Goal: Task Accomplishment & Management: Complete application form

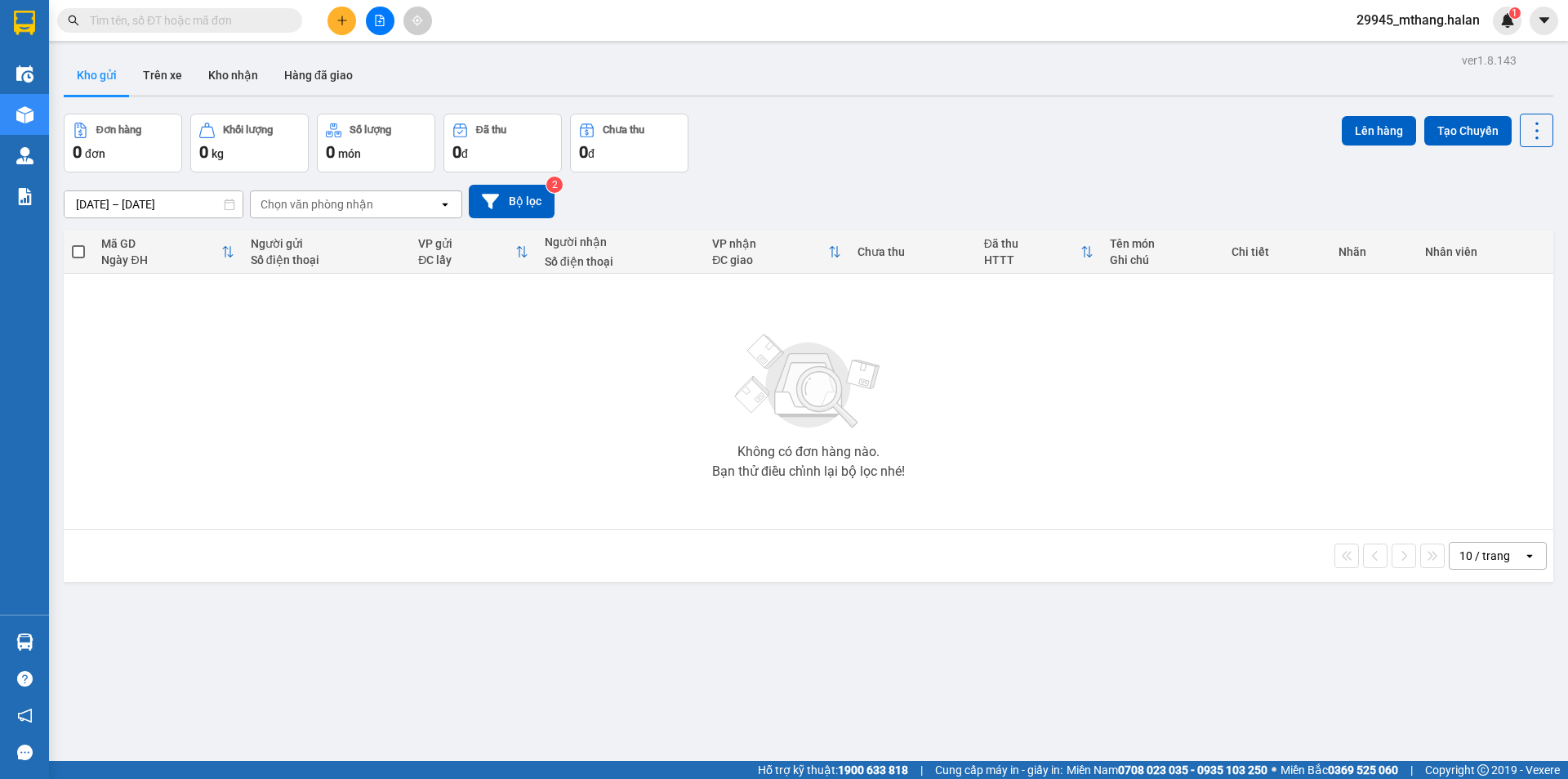
click at [163, 26] on input "text" at bounding box center [186, 20] width 193 height 18
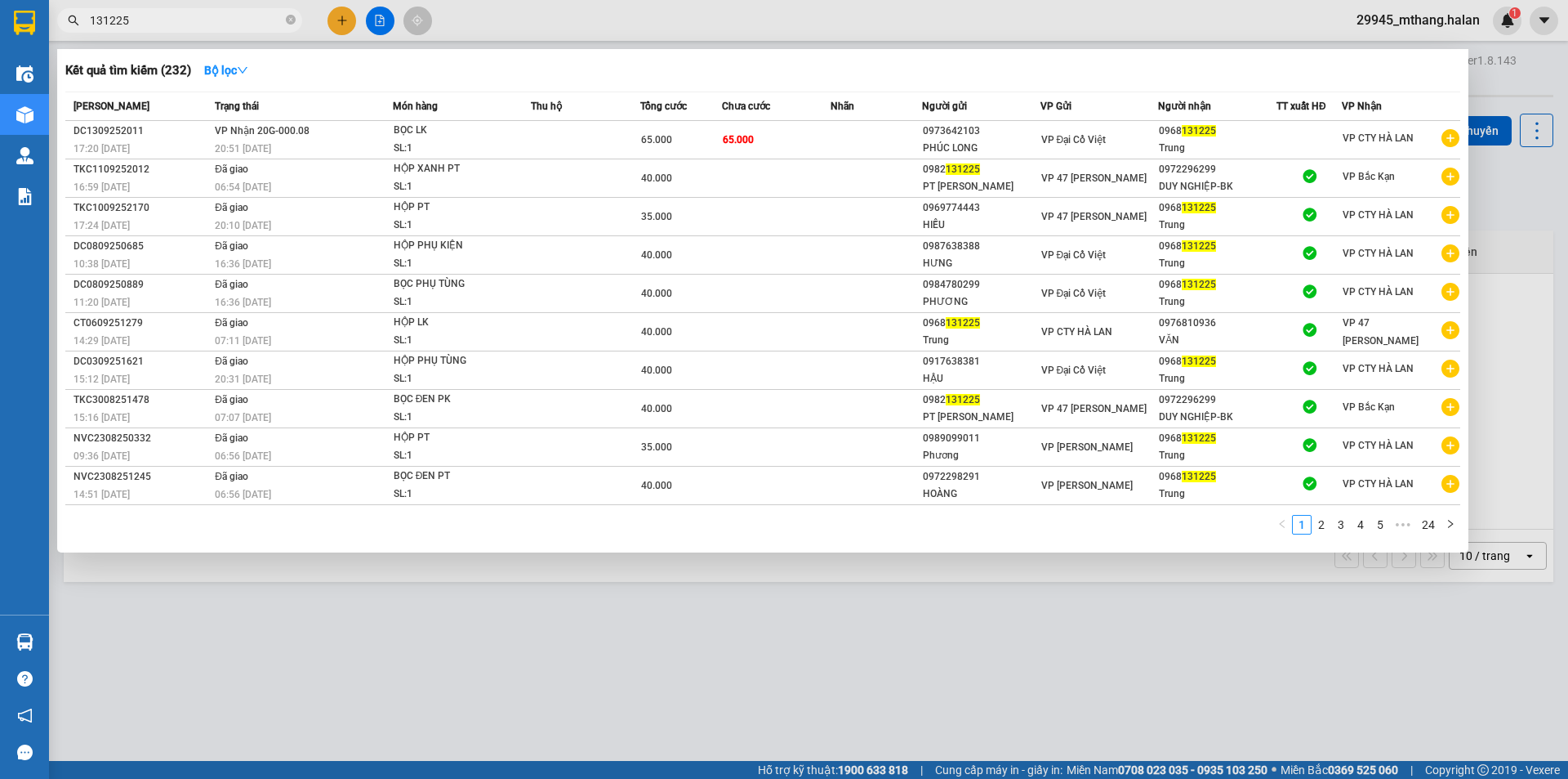
type input "131225"
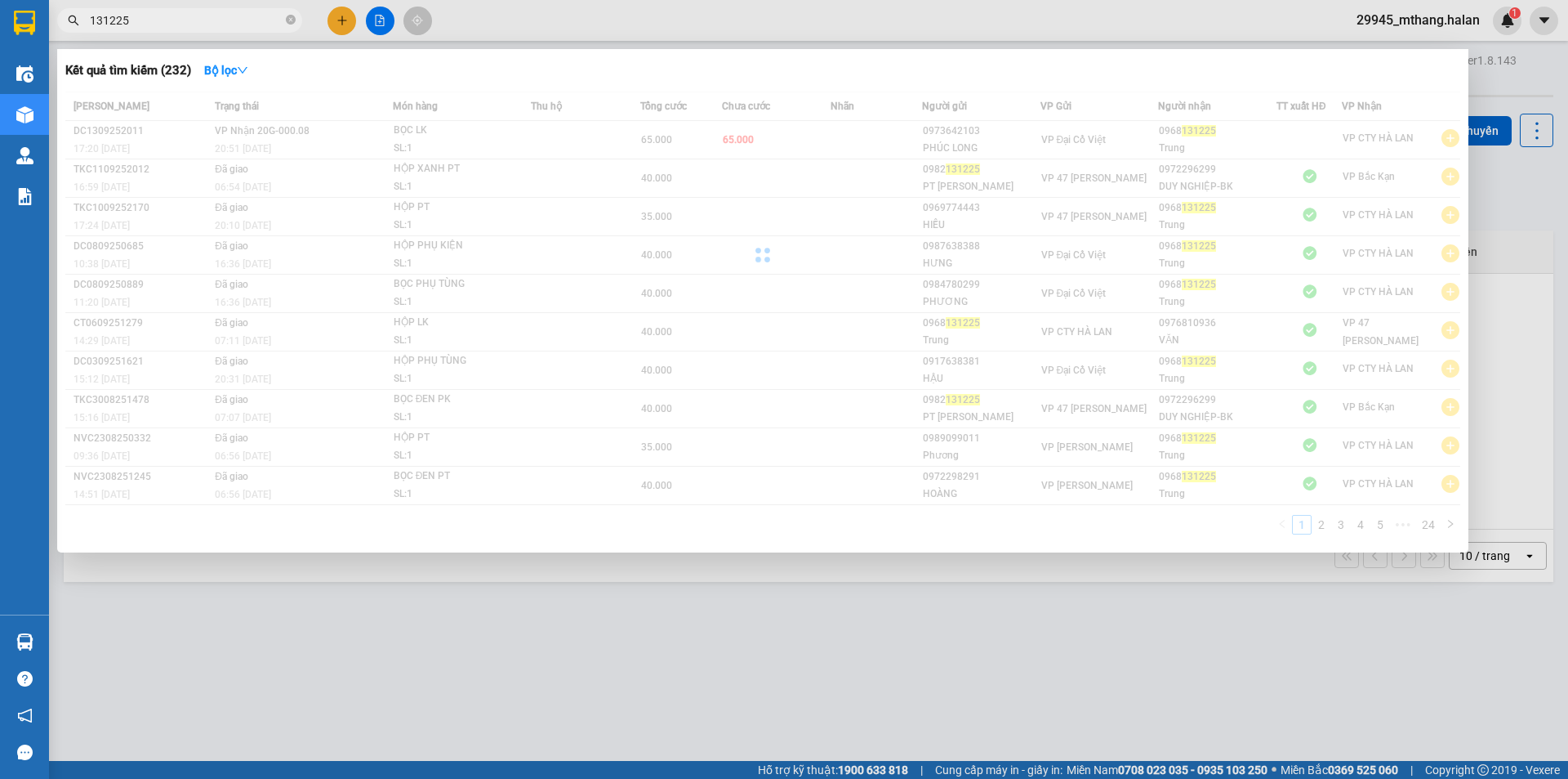
click at [1178, 130] on div at bounding box center [762, 254] width 1395 height 327
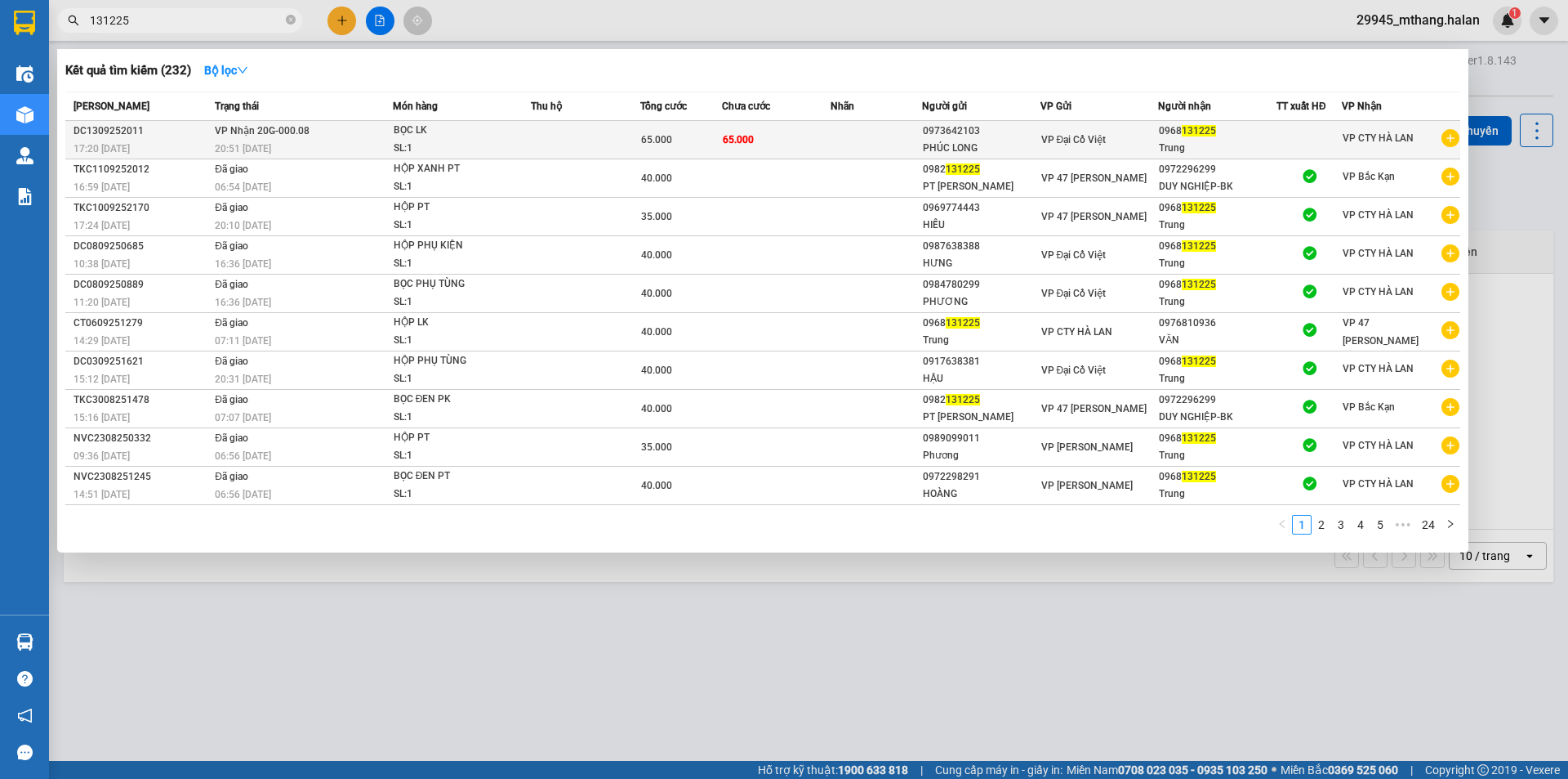
click at [1261, 135] on div "0968 131225" at bounding box center [1217, 131] width 117 height 17
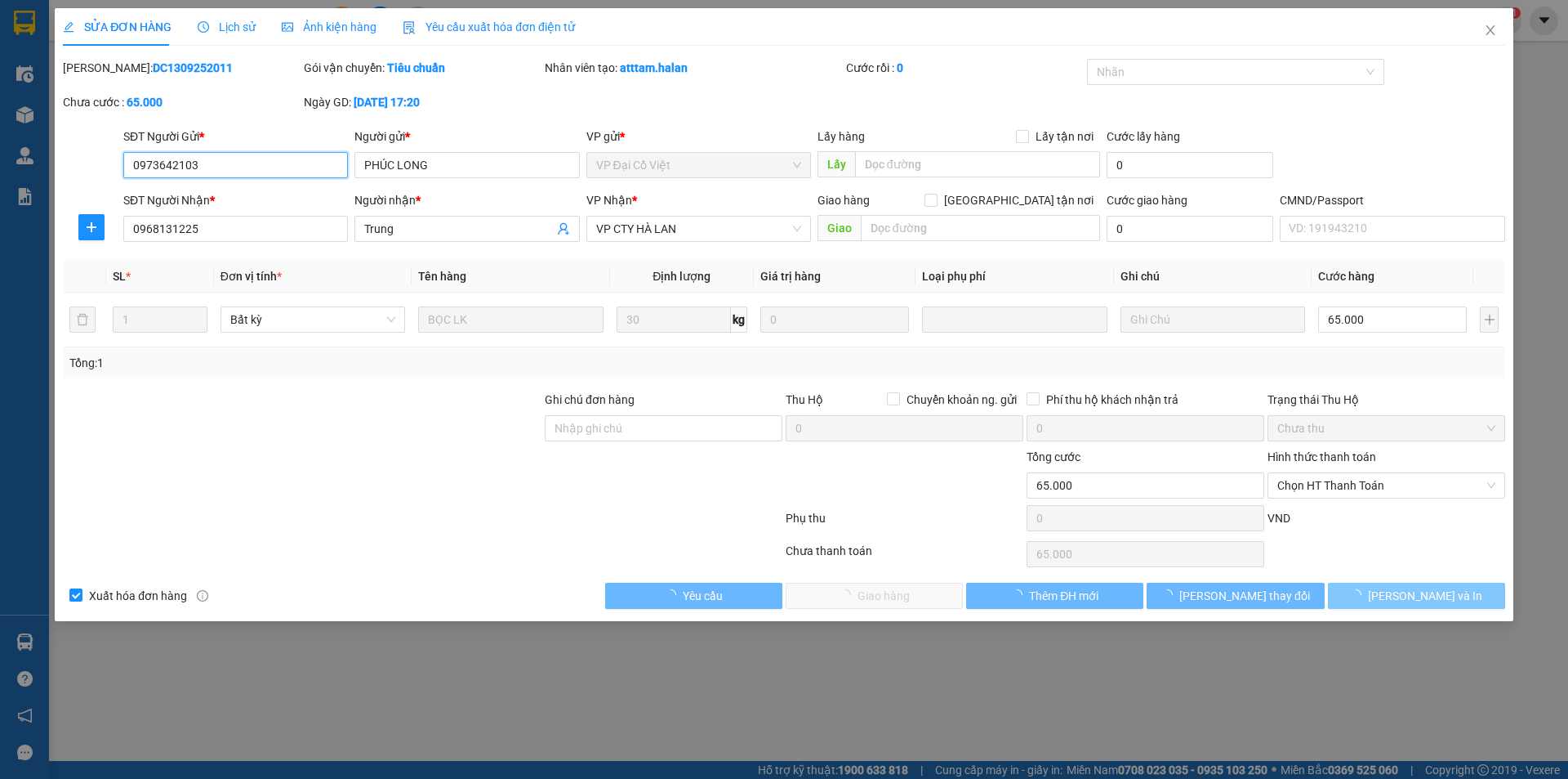
type input "0973642103"
type input "PHÚC LONG"
type input "0968131225"
type input "Trung"
type input "65.000"
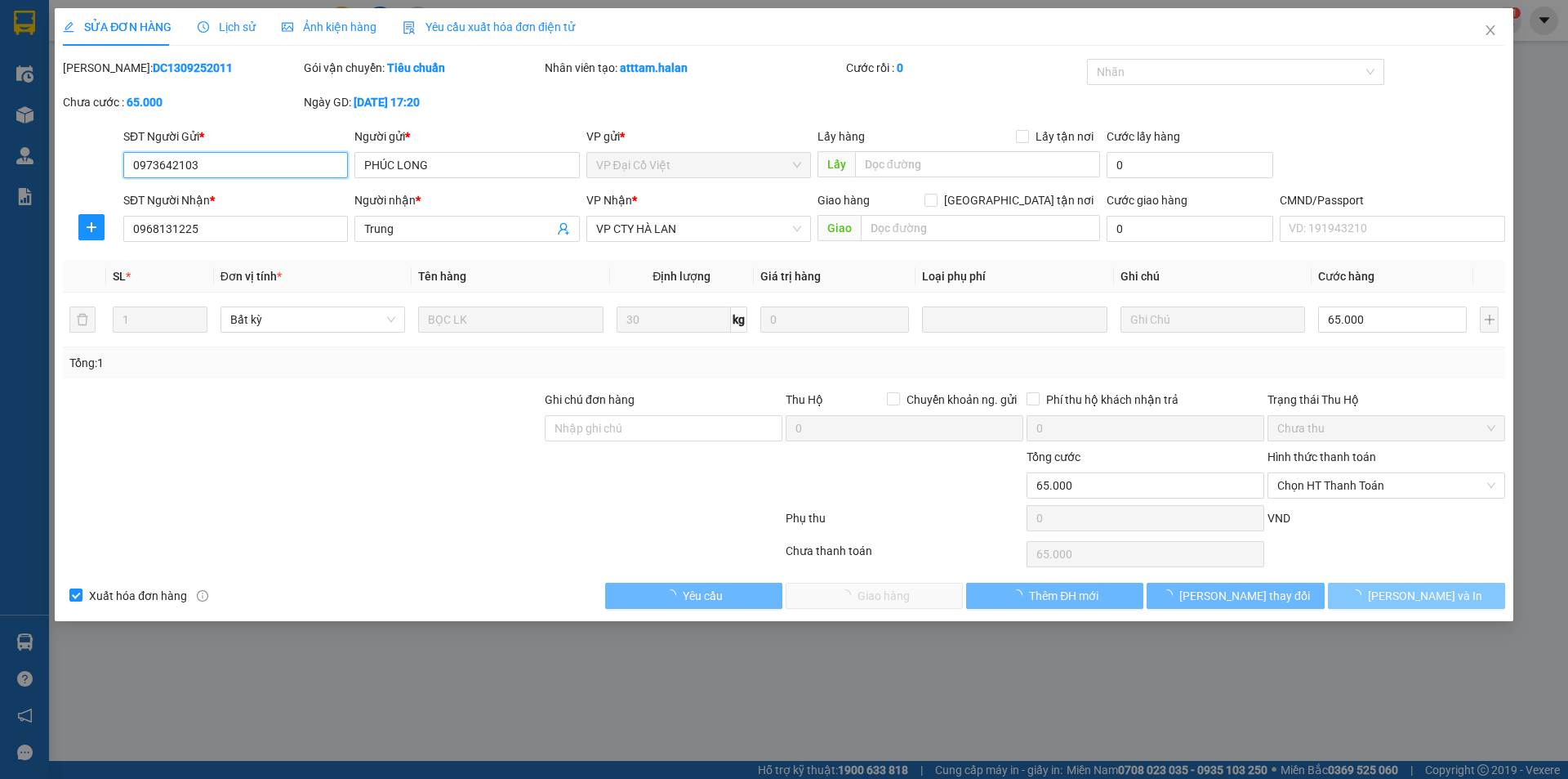
type input "65.000"
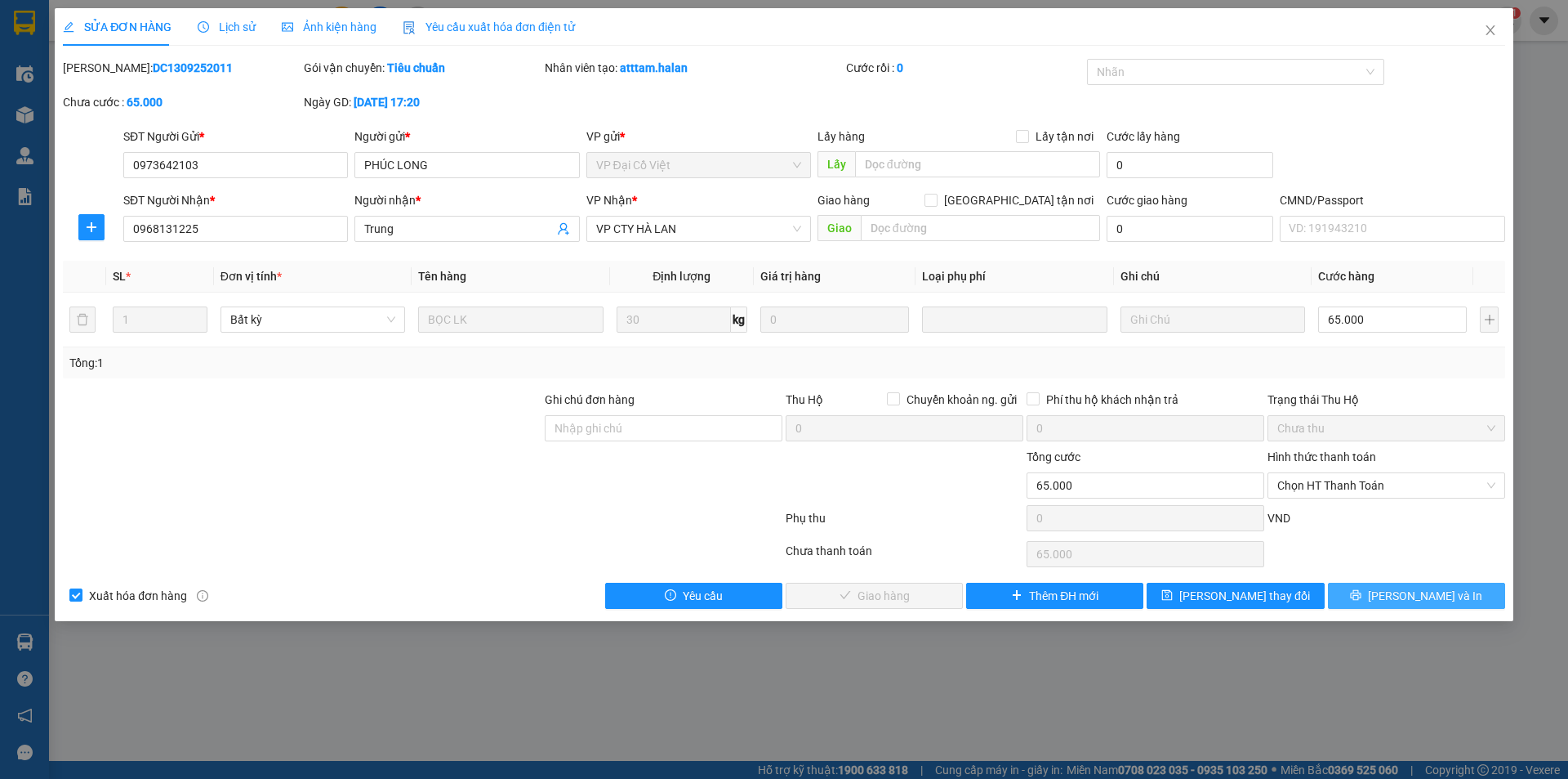
click at [1419, 600] on span "Lưu và In" at bounding box center [1424, 595] width 114 height 18
